Goal: Transaction & Acquisition: Purchase product/service

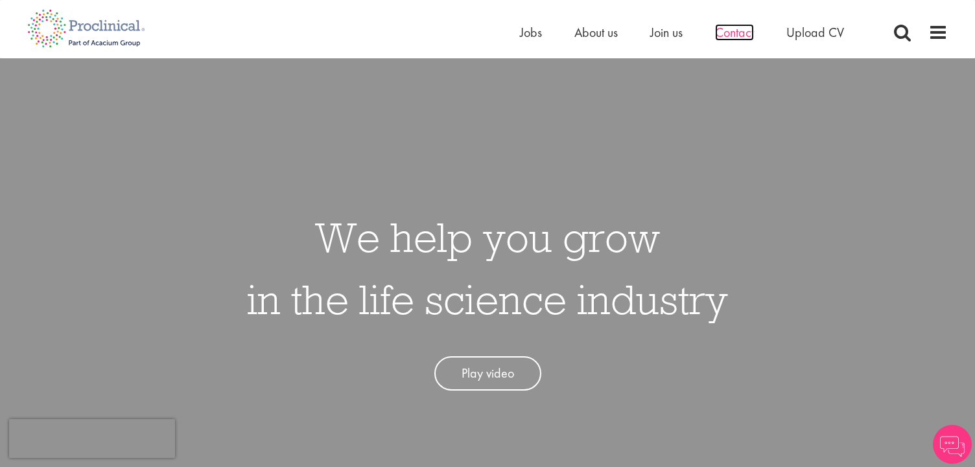
click at [753, 38] on span "Contact" at bounding box center [734, 32] width 39 height 17
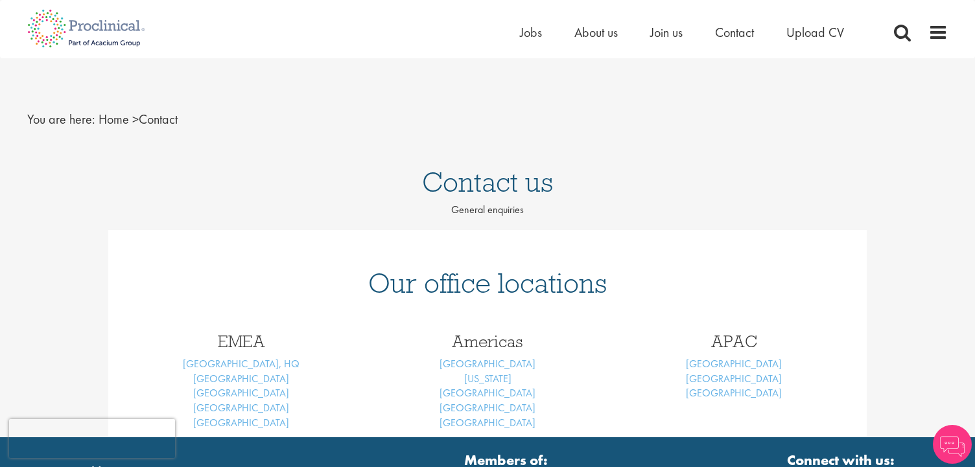
click at [794, 216] on p "General enquiries" at bounding box center [487, 210] width 975 height 15
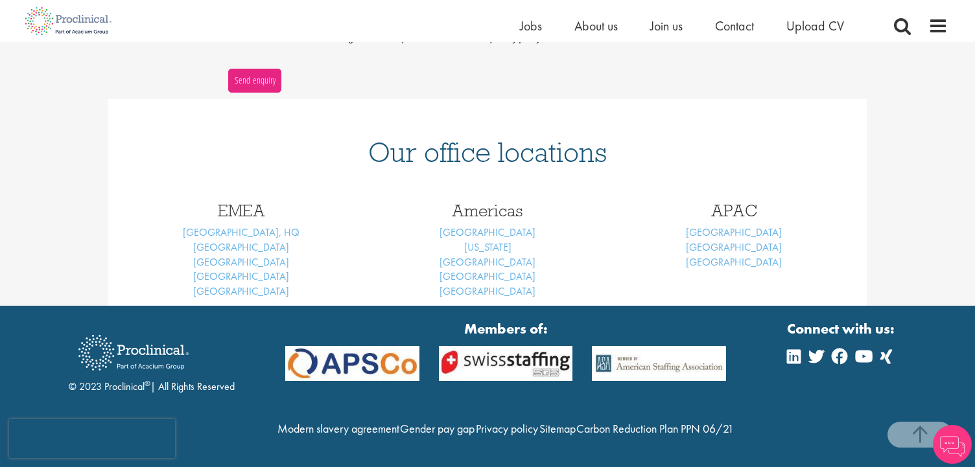
scroll to position [508, 0]
click at [720, 29] on span "Contact" at bounding box center [734, 26] width 39 height 17
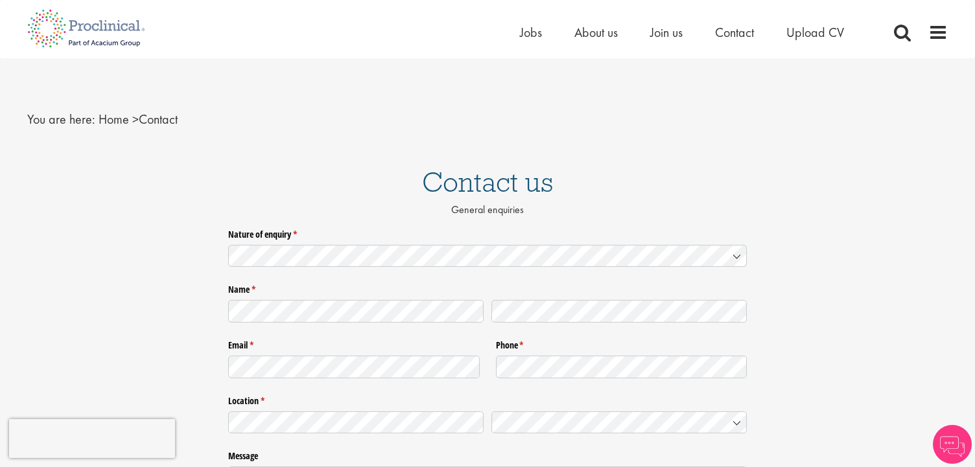
click at [820, 195] on h1 "Contact us" at bounding box center [487, 182] width 975 height 29
click at [600, 37] on span "About us" at bounding box center [595, 32] width 43 height 17
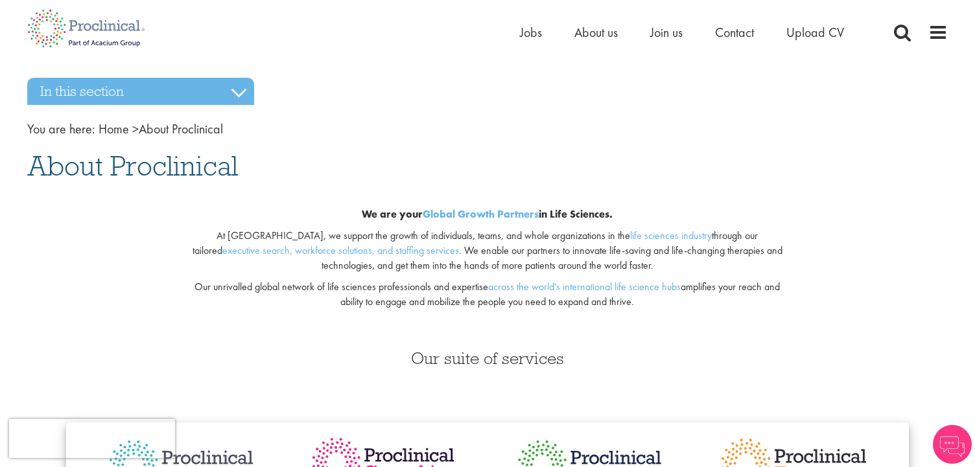
click at [654, 128] on nav "You are here: Home > About Proclinical" at bounding box center [487, 129] width 921 height 19
click at [678, 127] on nav "You are here: Home > About Proclinical" at bounding box center [487, 129] width 921 height 19
click at [728, 34] on span "Contact" at bounding box center [734, 32] width 39 height 17
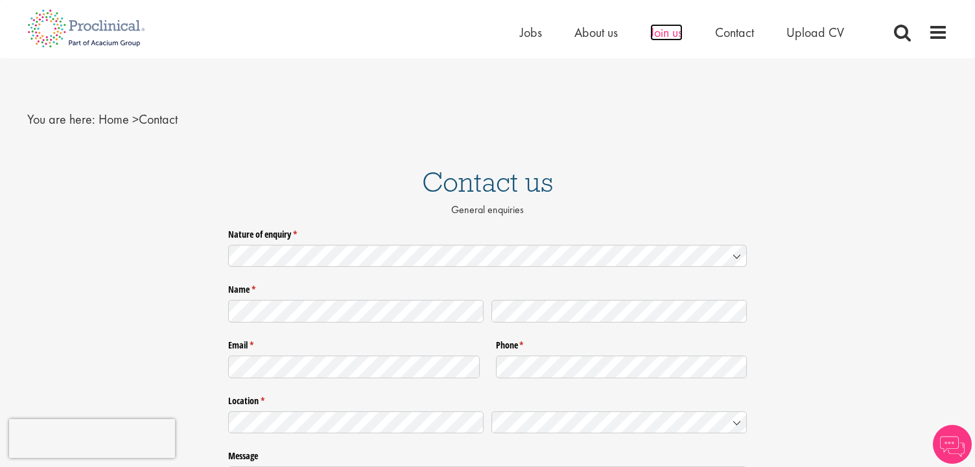
click at [665, 36] on span "Join us" at bounding box center [666, 32] width 32 height 17
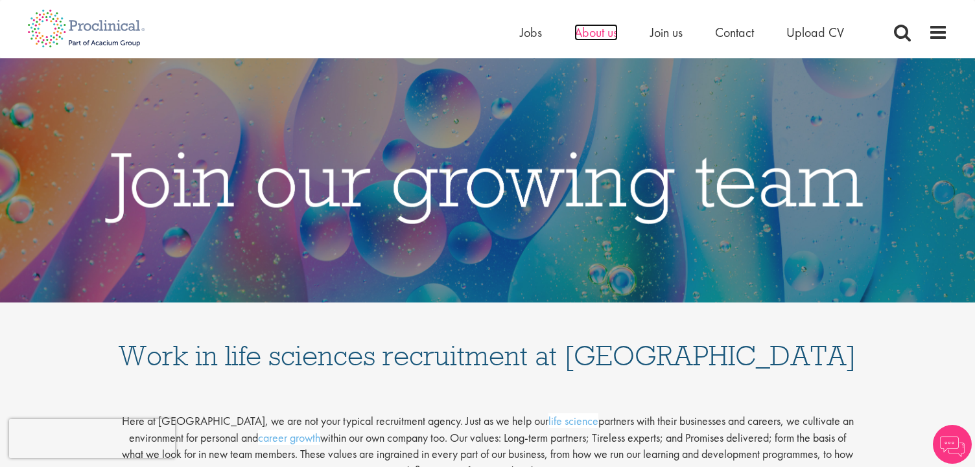
click at [606, 38] on span "About us" at bounding box center [595, 32] width 43 height 17
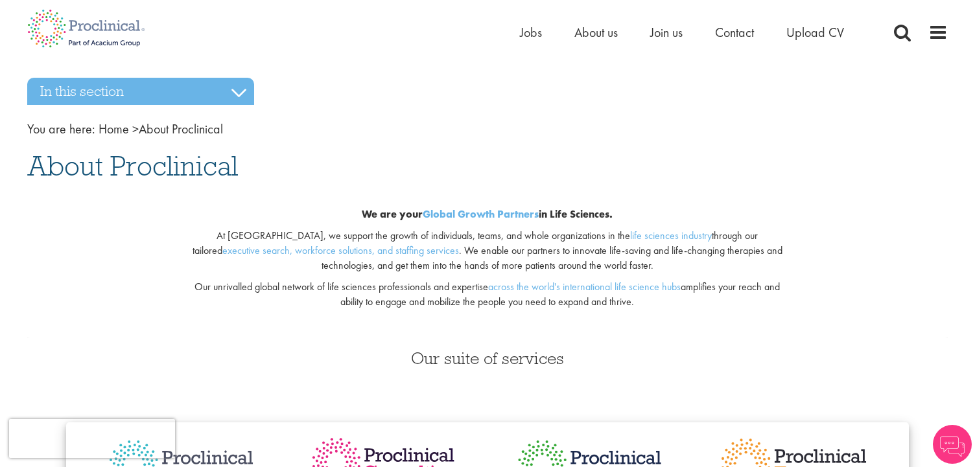
click at [791, 204] on div "We are your Global Growth Partners in Life Sciences. At [GEOGRAPHIC_DATA], we s…" at bounding box center [487, 262] width 627 height 151
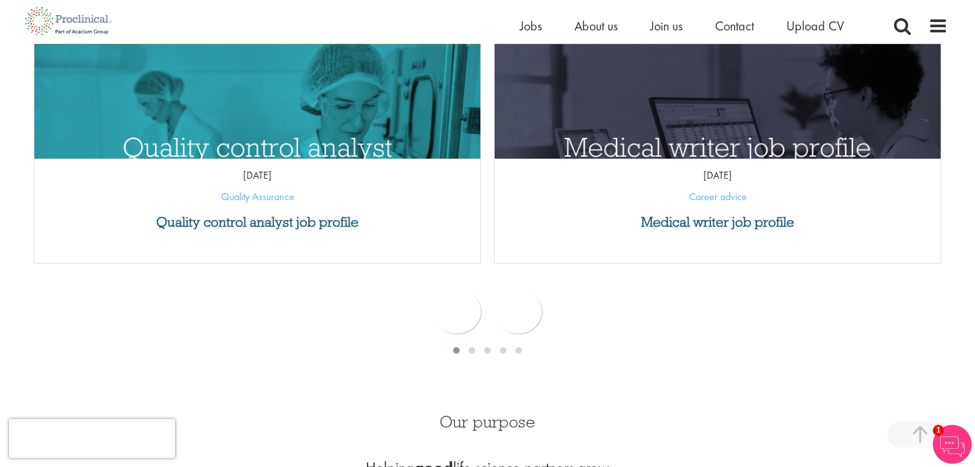
scroll to position [622, 0]
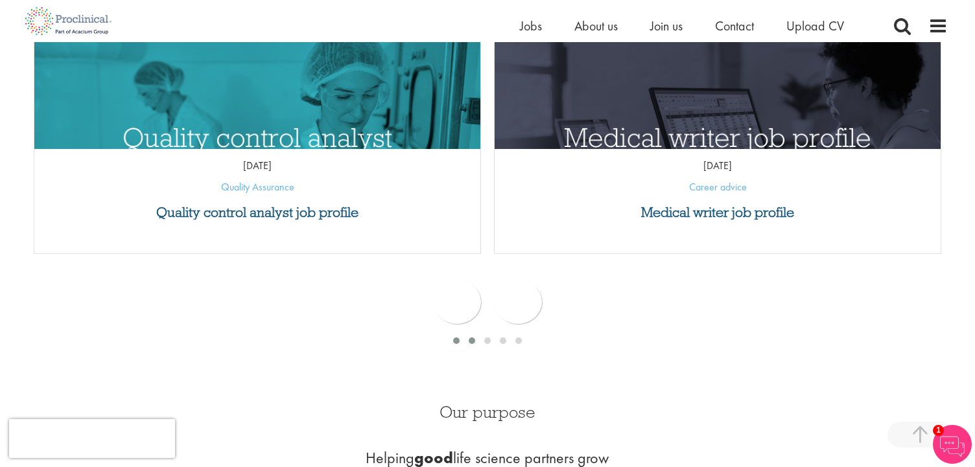
click at [475, 337] on div at bounding box center [472, 341] width 16 height 13
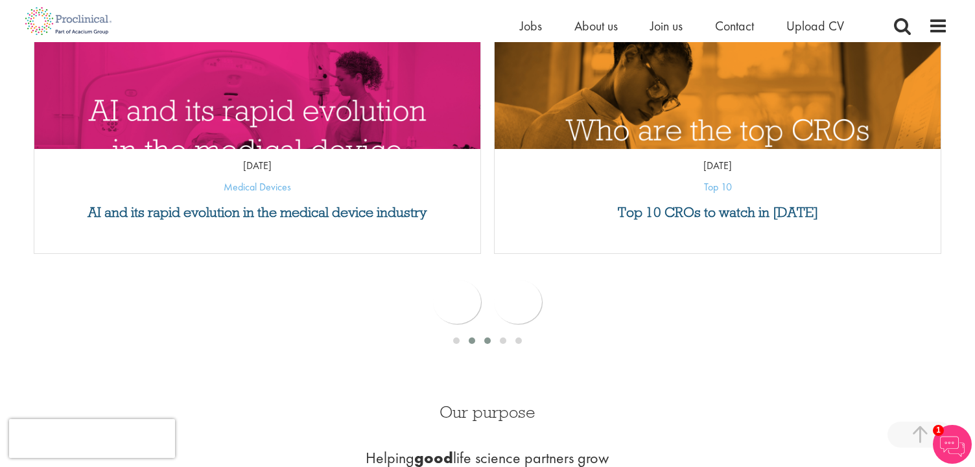
click at [490, 338] on div at bounding box center [488, 341] width 16 height 13
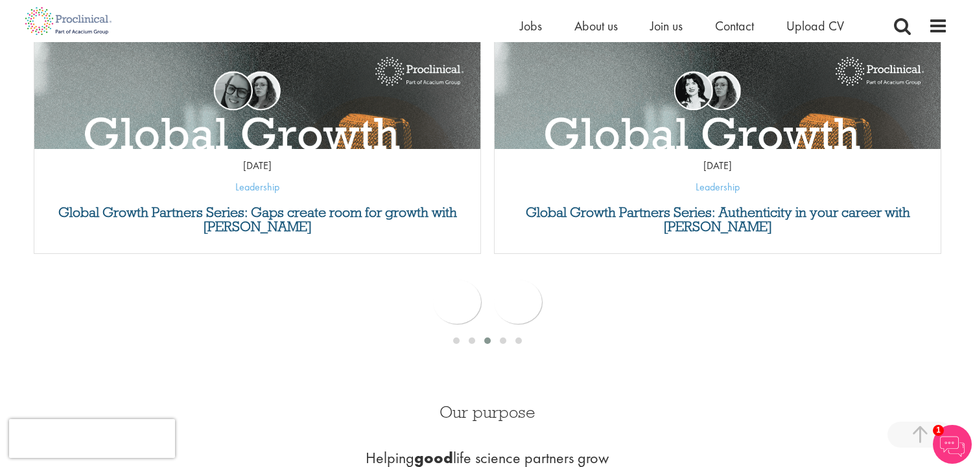
click at [529, 34] on li "Jobs" at bounding box center [531, 25] width 22 height 19
click at [530, 24] on span "Jobs" at bounding box center [531, 26] width 22 height 17
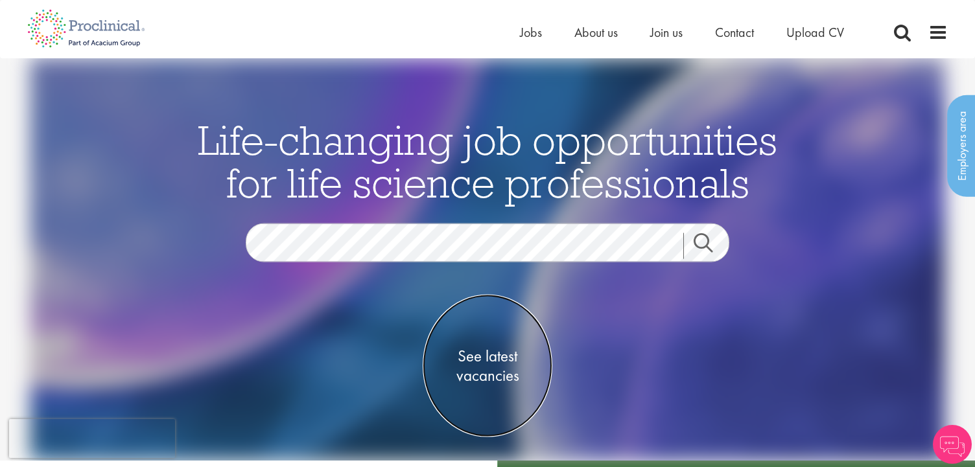
click at [503, 360] on span "See latest vacancies" at bounding box center [488, 365] width 130 height 39
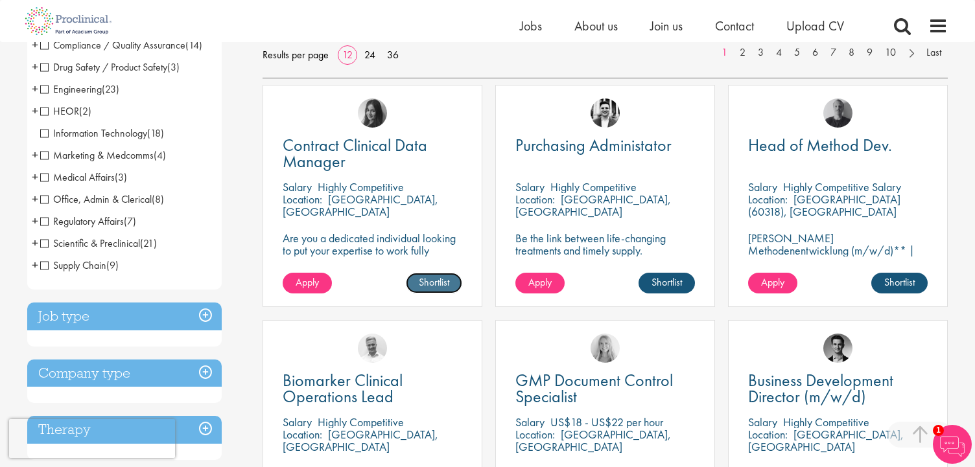
click at [432, 281] on link "Shortlist" at bounding box center [434, 283] width 56 height 21
click at [419, 286] on link "Shortlisted" at bounding box center [429, 283] width 67 height 21
click at [349, 289] on div "Apply Shortlist" at bounding box center [372, 290] width 219 height 34
click at [394, 187] on p "Highly Competitive" at bounding box center [361, 187] width 86 height 15
click at [418, 202] on div "Location: London, England" at bounding box center [373, 206] width 180 height 26
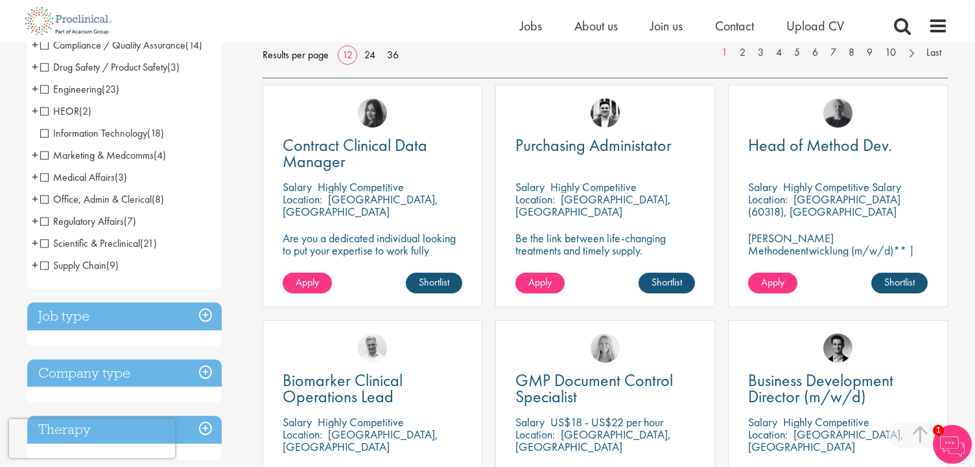
click at [394, 246] on p "Are you a dedicated individual looking to put your expertise to work fully flex…" at bounding box center [373, 250] width 180 height 37
click at [374, 150] on span "Contract Clinical Data Manager" at bounding box center [355, 153] width 145 height 38
